Goal: Information Seeking & Learning: Learn about a topic

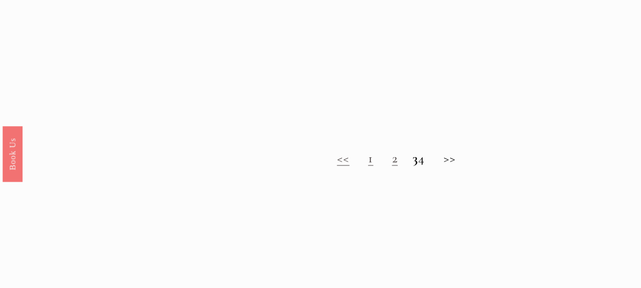
scroll to position [765, 0]
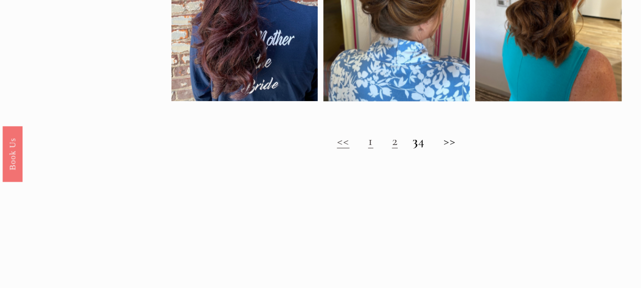
click at [460, 147] on h2 "<< 1 2 3 4 >>" at bounding box center [396, 140] width 450 height 15
click at [368, 148] on link "1" at bounding box center [370, 141] width 5 height 16
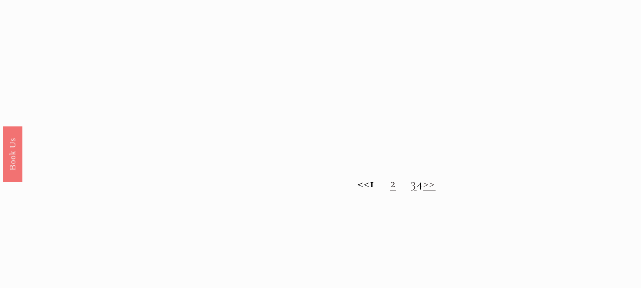
scroll to position [765, 0]
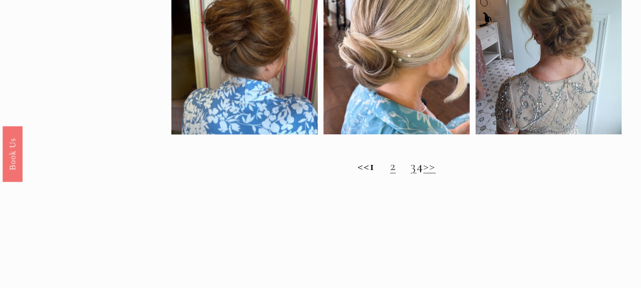
click at [436, 173] on link ">>" at bounding box center [429, 166] width 13 height 16
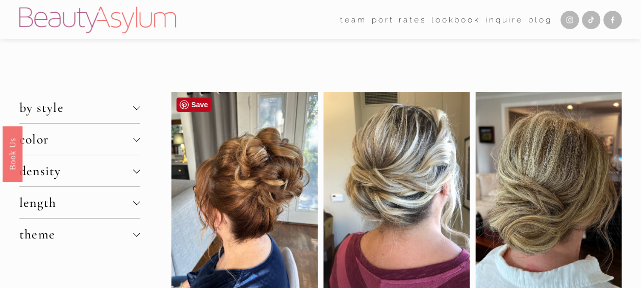
click at [251, 201] on div at bounding box center [244, 200] width 146 height 217
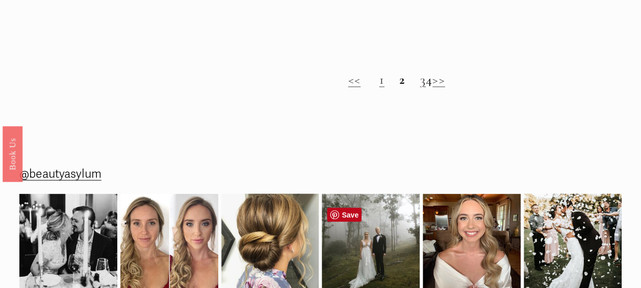
scroll to position [833, 0]
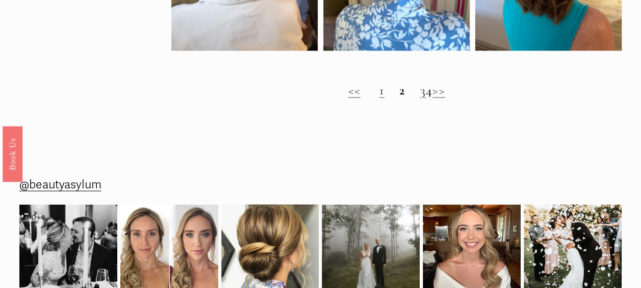
click at [445, 98] on link ">>" at bounding box center [438, 90] width 13 height 16
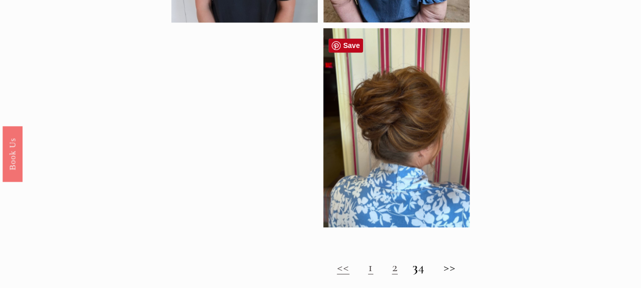
scroll to position [663, 0]
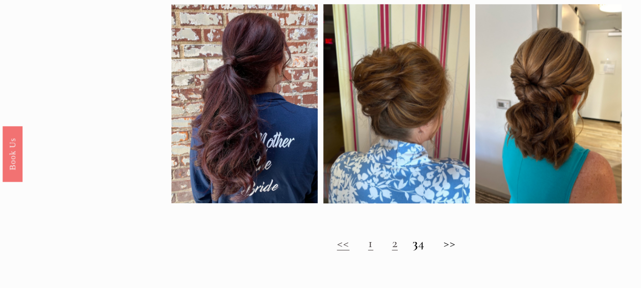
click at [412, 250] on strong "3" at bounding box center [415, 242] width 6 height 16
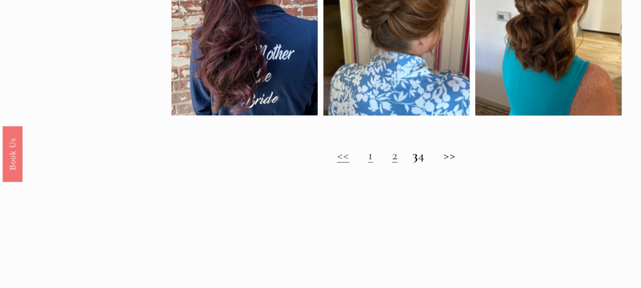
scroll to position [747, 0]
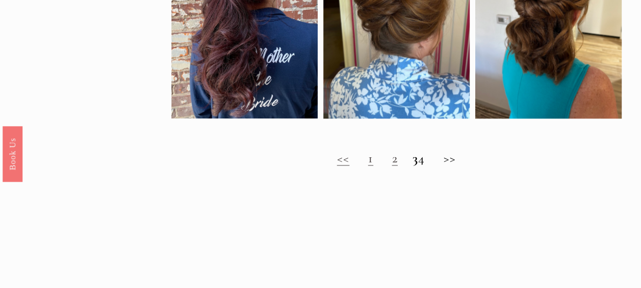
click at [457, 163] on h2 "<< 1 2 3 4 >>" at bounding box center [396, 157] width 450 height 15
click at [412, 166] on strong "3" at bounding box center [415, 158] width 6 height 16
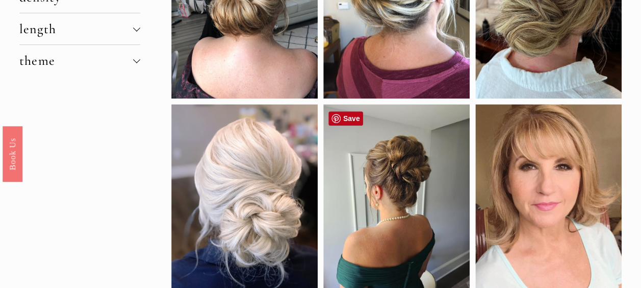
scroll to position [187, 0]
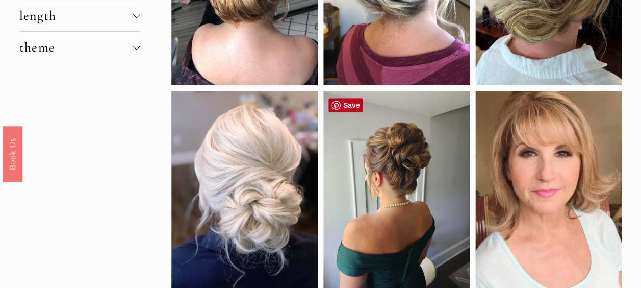
click at [405, 157] on div at bounding box center [396, 190] width 146 height 198
click at [406, 158] on div at bounding box center [396, 190] width 146 height 198
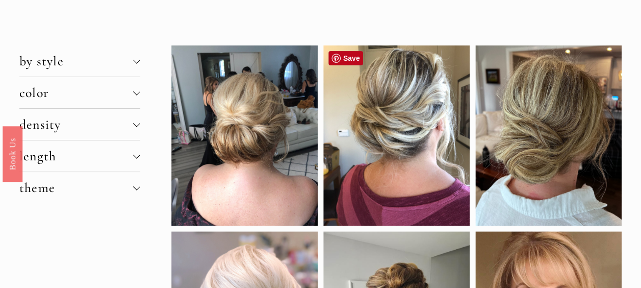
scroll to position [0, 0]
